Goal: Navigation & Orientation: Find specific page/section

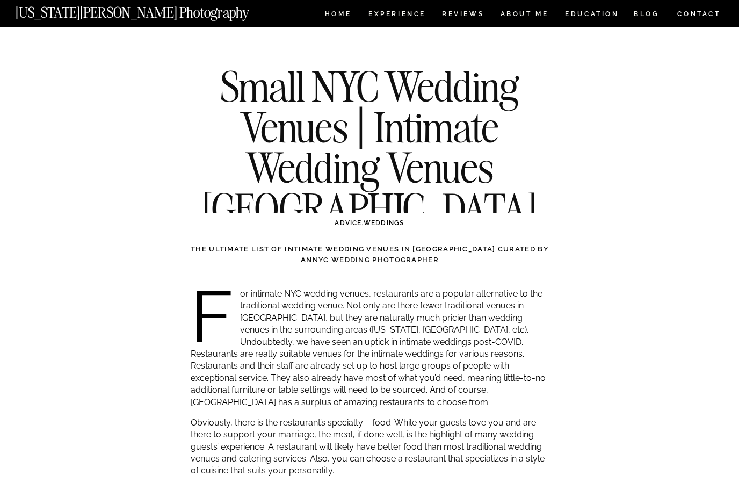
click at [140, 14] on nav "[US_STATE][PERSON_NAME] Photography" at bounding box center [150, 9] width 269 height 9
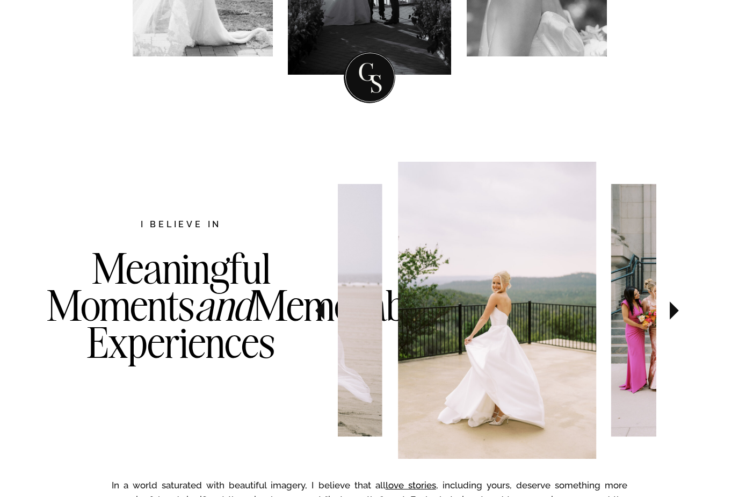
scroll to position [415, 0]
click at [671, 309] on icon at bounding box center [673, 310] width 9 height 18
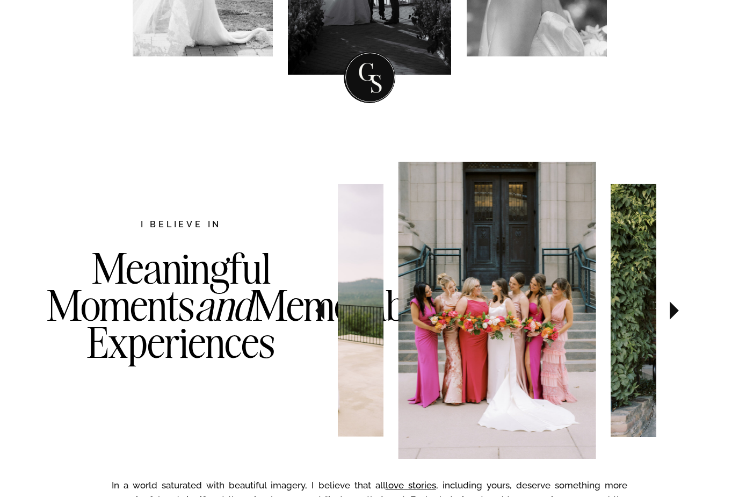
click at [672, 316] on icon at bounding box center [673, 310] width 9 height 18
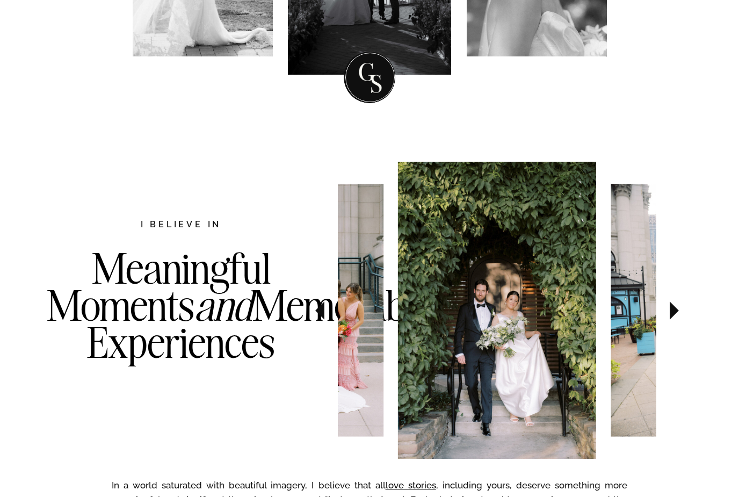
click at [671, 315] on icon at bounding box center [673, 310] width 9 height 18
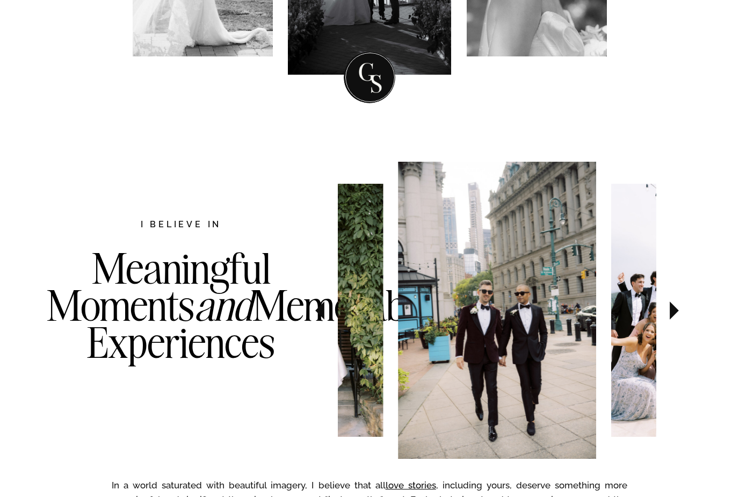
click at [667, 313] on icon at bounding box center [674, 310] width 36 height 38
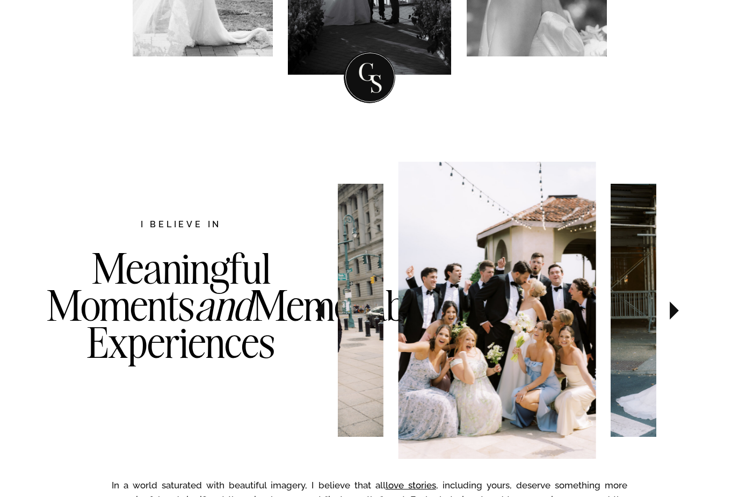
click at [666, 315] on icon at bounding box center [674, 310] width 36 height 38
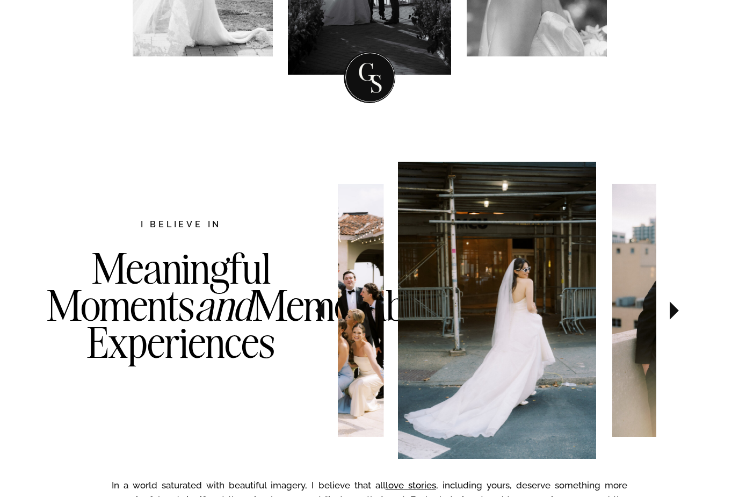
click at [672, 312] on icon at bounding box center [673, 310] width 9 height 18
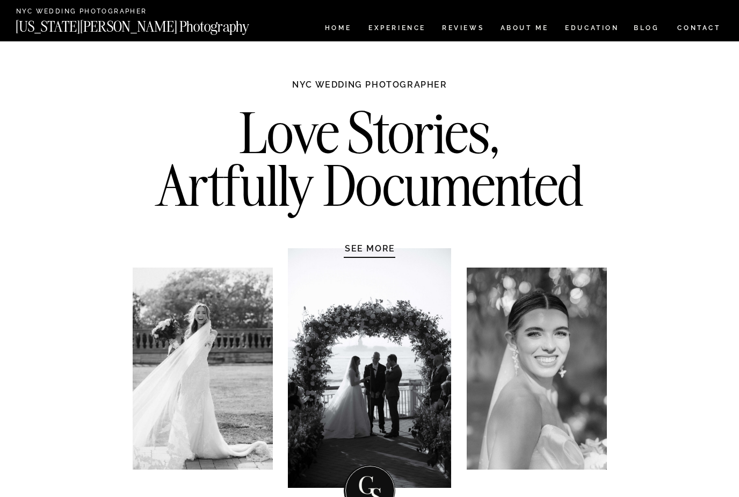
scroll to position [0, 0]
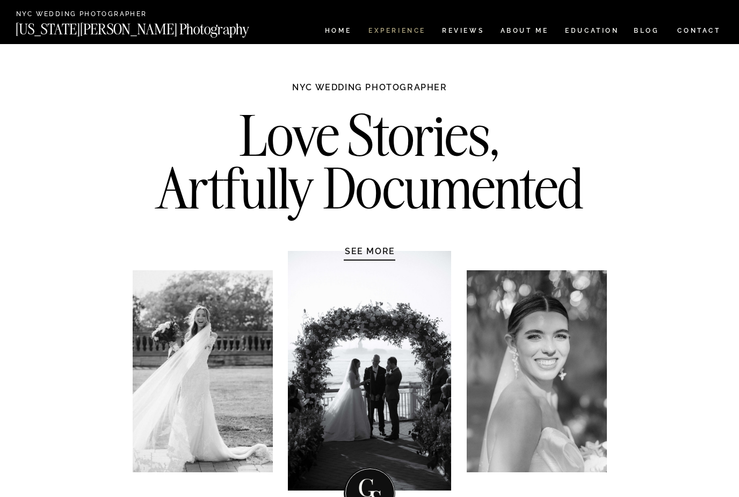
click at [409, 32] on nav "Experience" at bounding box center [396, 31] width 56 height 9
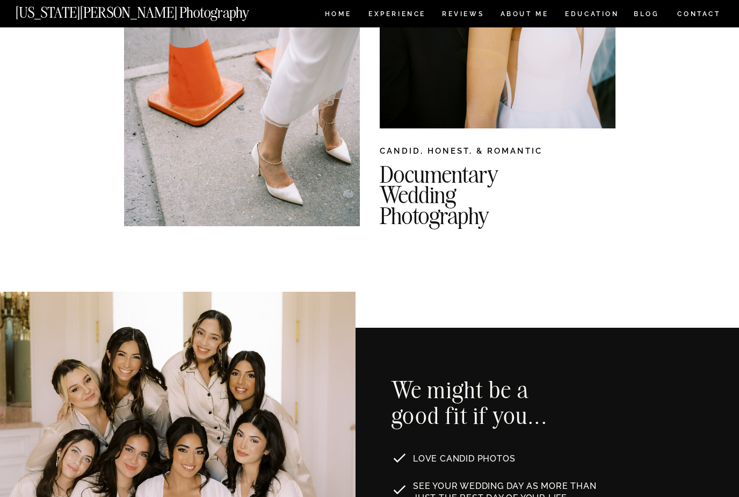
scroll to position [194, 0]
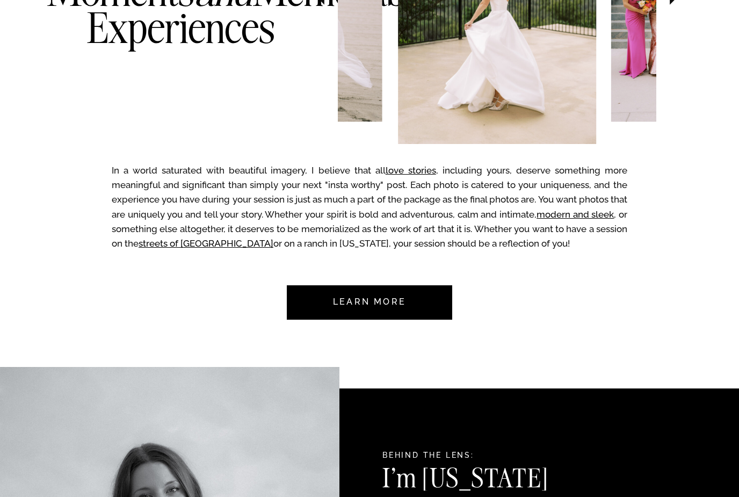
scroll to position [636, 0]
